Goal: Transaction & Acquisition: Purchase product/service

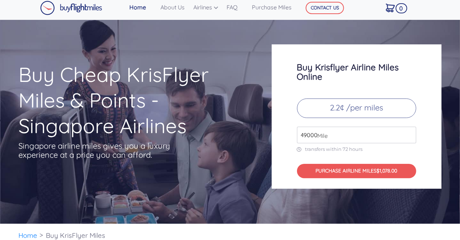
scroll to position [4, 0]
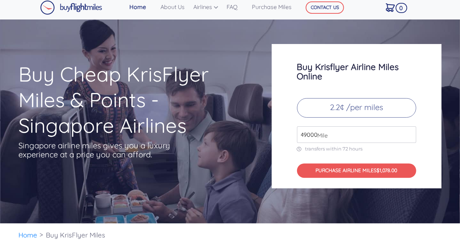
click at [318, 137] on span "Mile" at bounding box center [321, 135] width 14 height 9
click at [317, 134] on span "Mile" at bounding box center [321, 135] width 14 height 9
click at [305, 136] on input "49000" at bounding box center [356, 134] width 119 height 17
type input "1"
type input "86000"
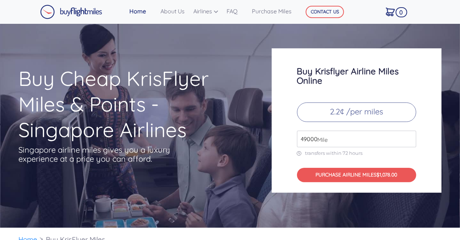
click at [343, 152] on p "transfers within 72 hours" at bounding box center [356, 153] width 119 height 6
click at [321, 139] on span "Mile" at bounding box center [321, 139] width 14 height 9
click at [314, 138] on span "Mile" at bounding box center [321, 139] width 14 height 9
click at [312, 140] on input "49000" at bounding box center [356, 139] width 119 height 17
type input "4"
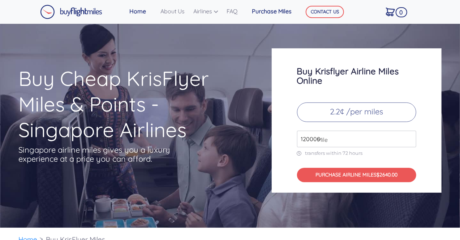
type input "120000"
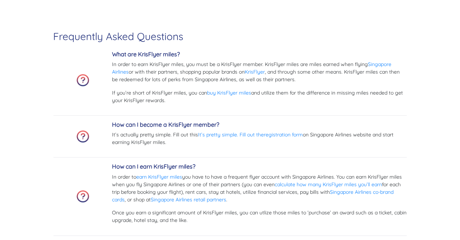
scroll to position [1907, 0]
